Goal: Task Accomplishment & Management: Complete application form

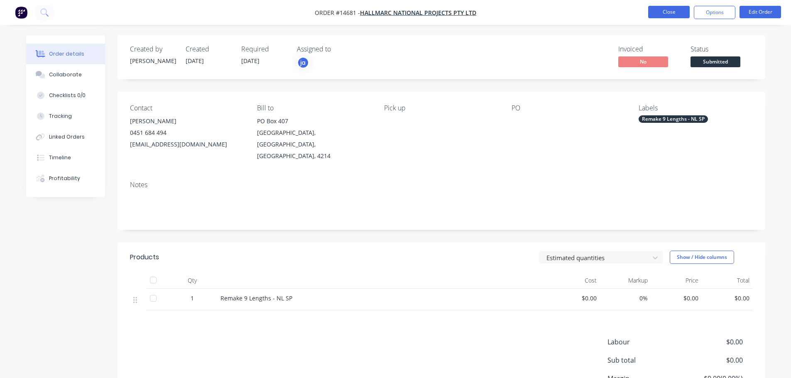
click at [663, 10] on button "Close" at bounding box center [668, 12] width 41 height 12
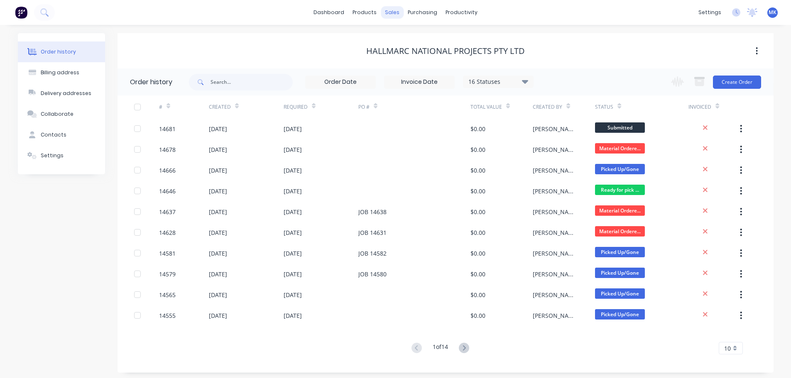
click at [393, 12] on div "sales" at bounding box center [392, 12] width 23 height 12
click at [411, 35] on link "Sales Orders" at bounding box center [436, 39] width 110 height 17
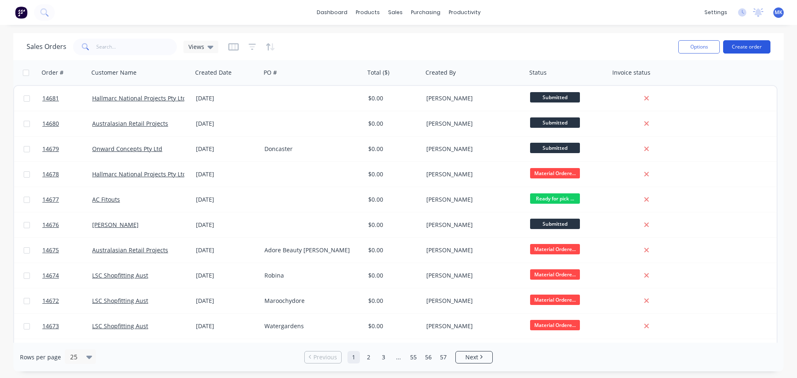
click at [757, 51] on button "Create order" at bounding box center [746, 46] width 47 height 13
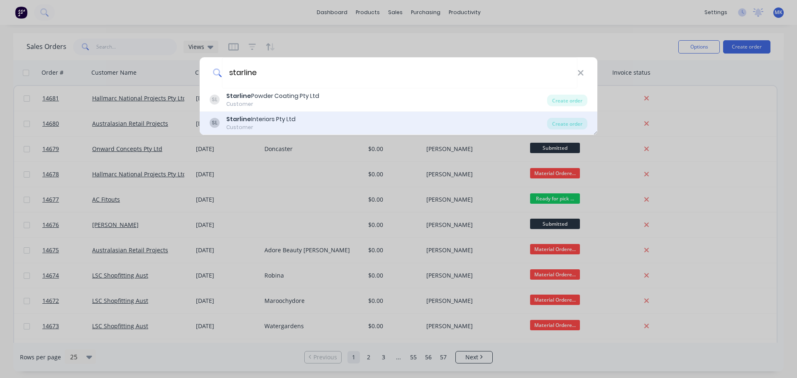
type input "starline"
click at [240, 119] on b "Starline" at bounding box center [238, 119] width 25 height 8
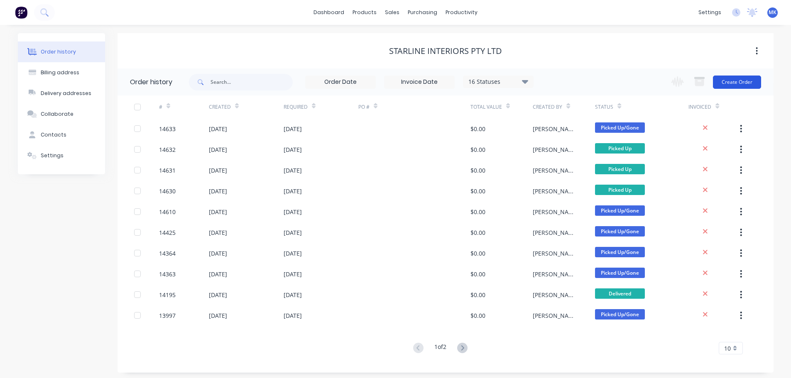
click at [737, 83] on button "Create Order" at bounding box center [737, 82] width 48 height 13
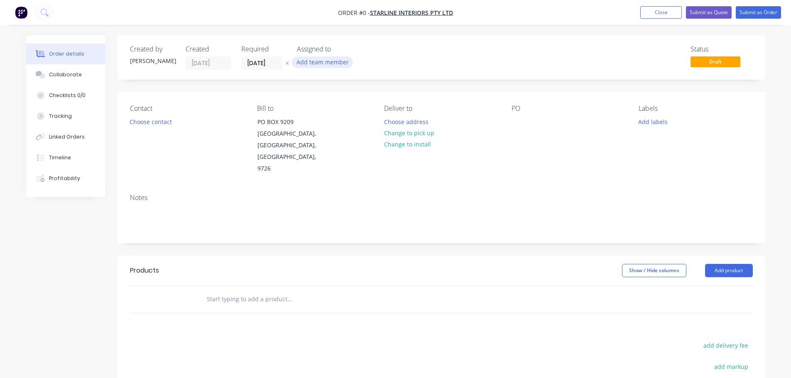
click at [331, 65] on button "Add team member" at bounding box center [322, 61] width 61 height 11
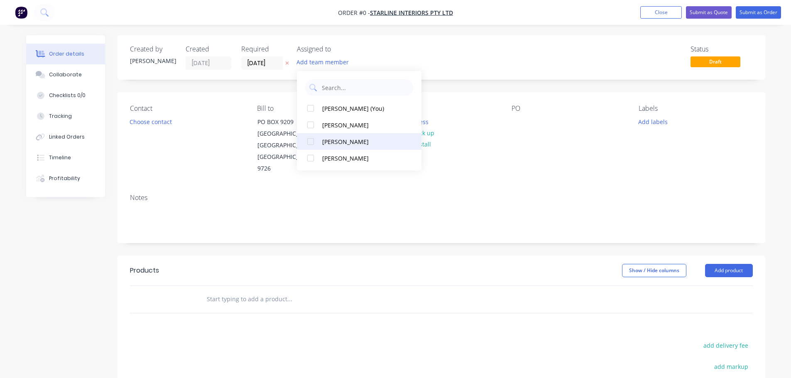
click at [334, 134] on button "[PERSON_NAME]" at bounding box center [359, 141] width 124 height 17
click at [166, 120] on div "Order details Collaborate Checklists 0/0 Tracking Linked Orders Timeline Profit…" at bounding box center [395, 280] width 755 height 490
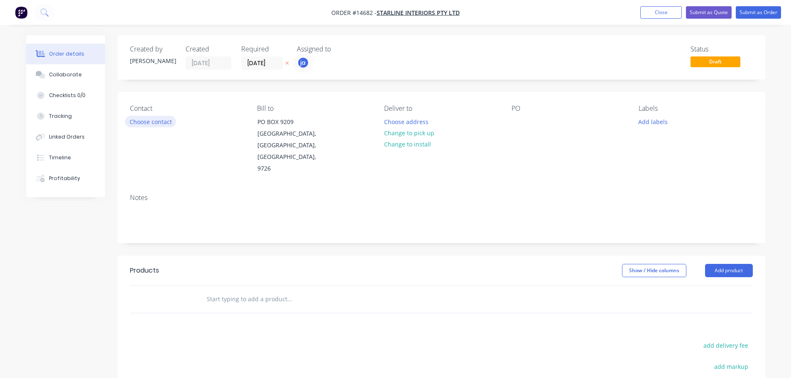
click at [160, 124] on button "Choose contact" at bounding box center [150, 121] width 51 height 11
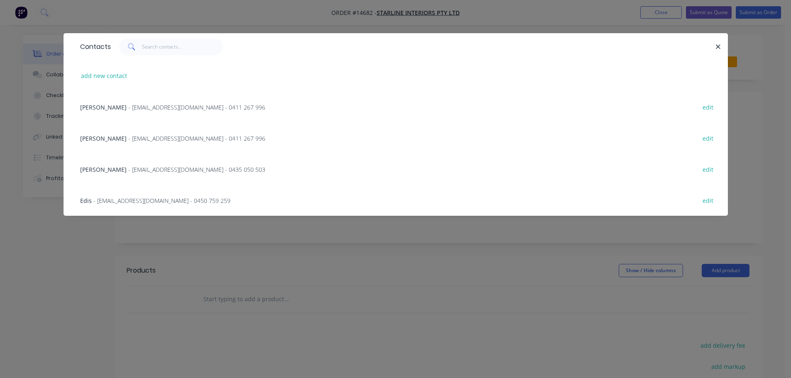
click at [151, 169] on span "- [EMAIL_ADDRESS][DOMAIN_NAME] - 0435 050 503" at bounding box center [196, 170] width 137 height 8
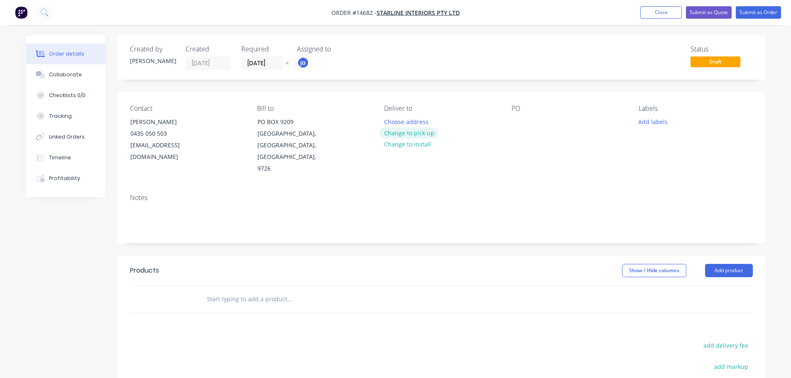
click at [420, 131] on button "Change to pick up" at bounding box center [408, 132] width 59 height 11
click at [654, 118] on button "Add labels" at bounding box center [653, 121] width 38 height 11
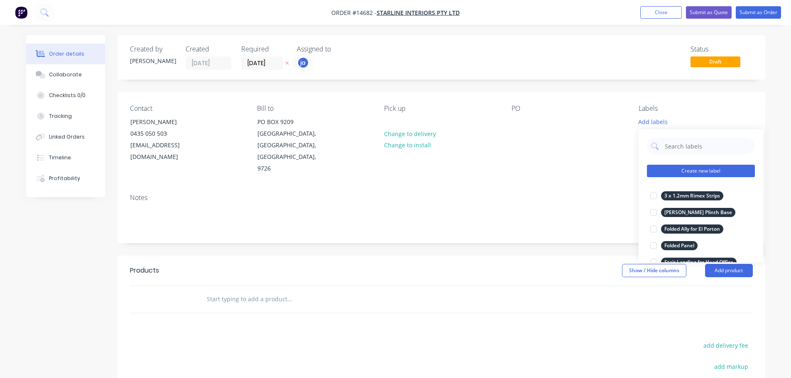
click at [702, 167] on button "Create new label" at bounding box center [701, 171] width 108 height 12
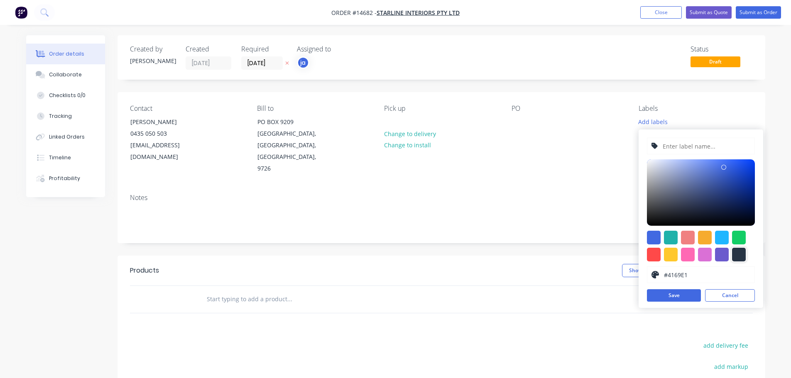
click at [740, 258] on div at bounding box center [739, 255] width 14 height 14
type input "#273444"
click at [691, 149] on input "text" at bounding box center [705, 146] width 88 height 16
paste input "2mm Capping + 4mm Checker Plate"
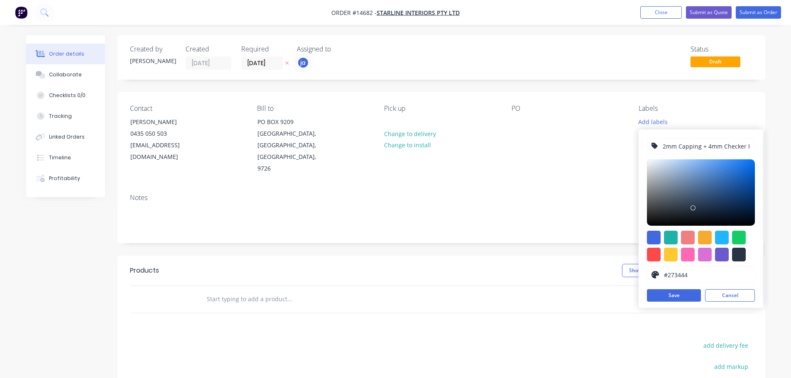
scroll to position [0, 10]
type input "2mm Capping + 4mm Checker Plate"
click at [698, 296] on button "Save" at bounding box center [674, 295] width 54 height 12
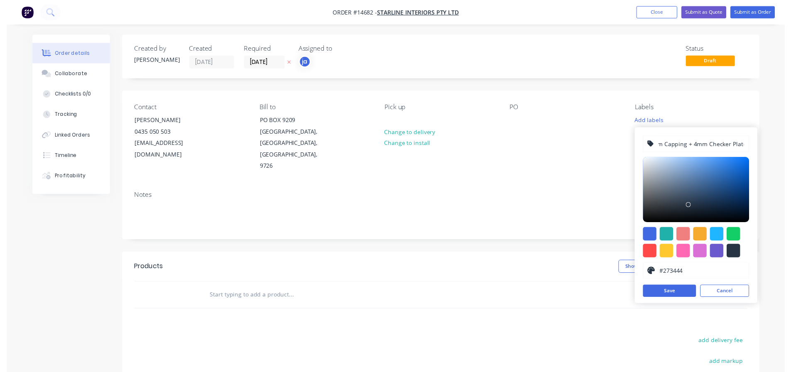
scroll to position [0, 0]
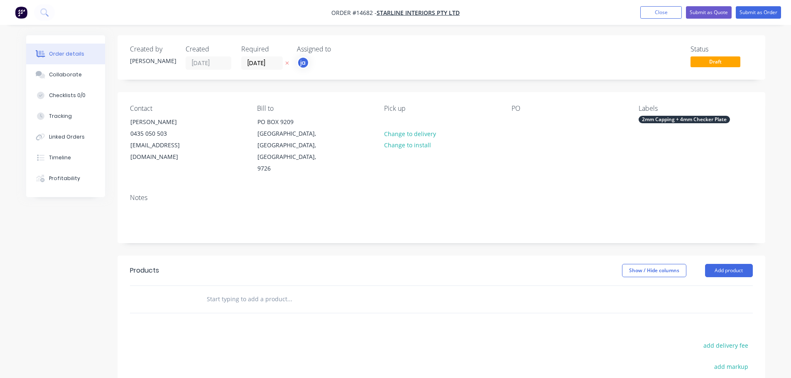
click at [286, 291] on input "text" at bounding box center [289, 299] width 166 height 17
paste input "2mm Capping + 4mm Checker Plate"
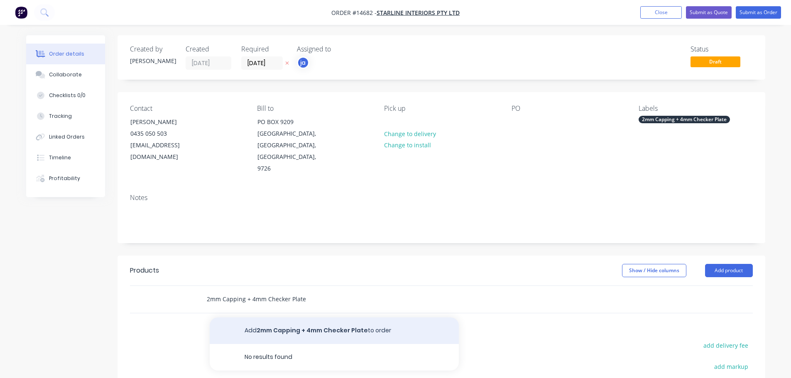
type input "2mm Capping + 4mm Checker Plate"
click at [332, 317] on button "Add 2mm Capping + 4mm Checker Plate to order" at bounding box center [334, 330] width 249 height 27
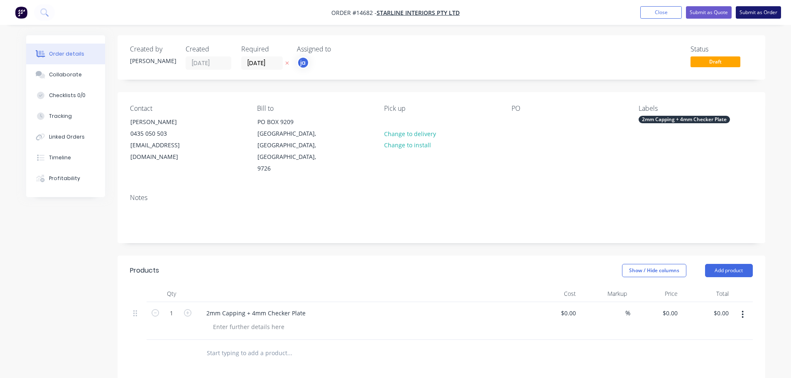
click at [752, 16] on button "Submit as Order" at bounding box center [757, 12] width 45 height 12
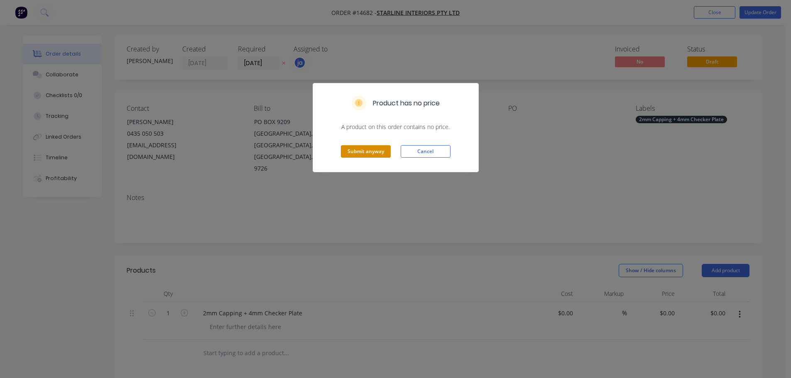
click at [371, 155] on button "Submit anyway" at bounding box center [366, 151] width 50 height 12
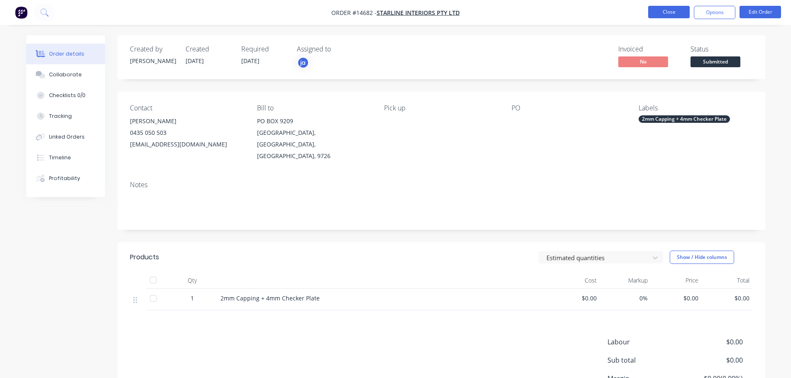
click at [671, 10] on button "Close" at bounding box center [668, 12] width 41 height 12
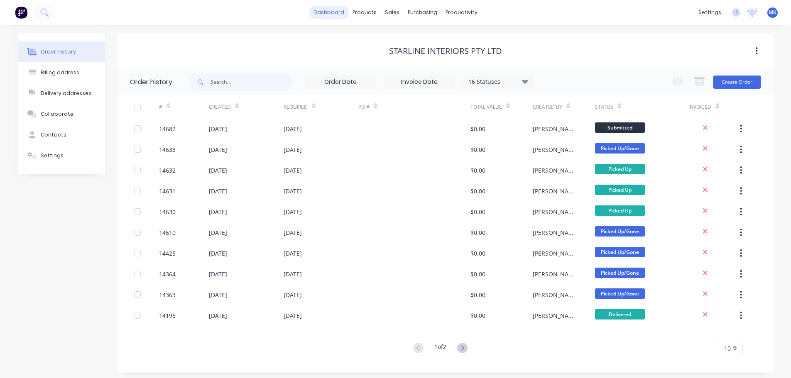
click at [336, 15] on link "dashboard" at bounding box center [328, 12] width 39 height 12
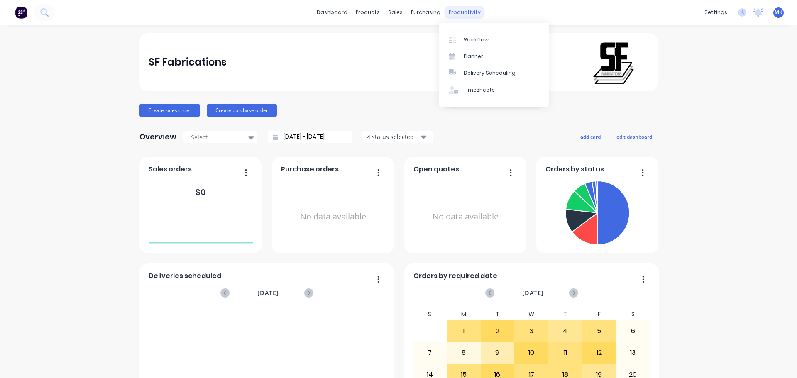
click at [444, 15] on div "productivity" at bounding box center [464, 12] width 40 height 12
click at [470, 37] on div "Workflow" at bounding box center [476, 39] width 25 height 7
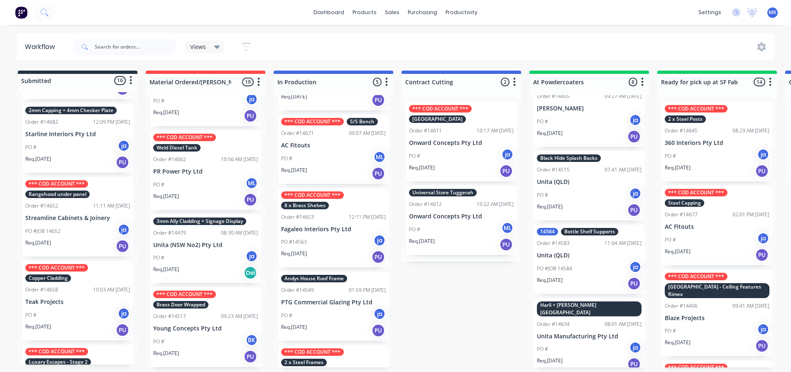
scroll to position [118, 0]
